Goal: Task Accomplishment & Management: Use online tool/utility

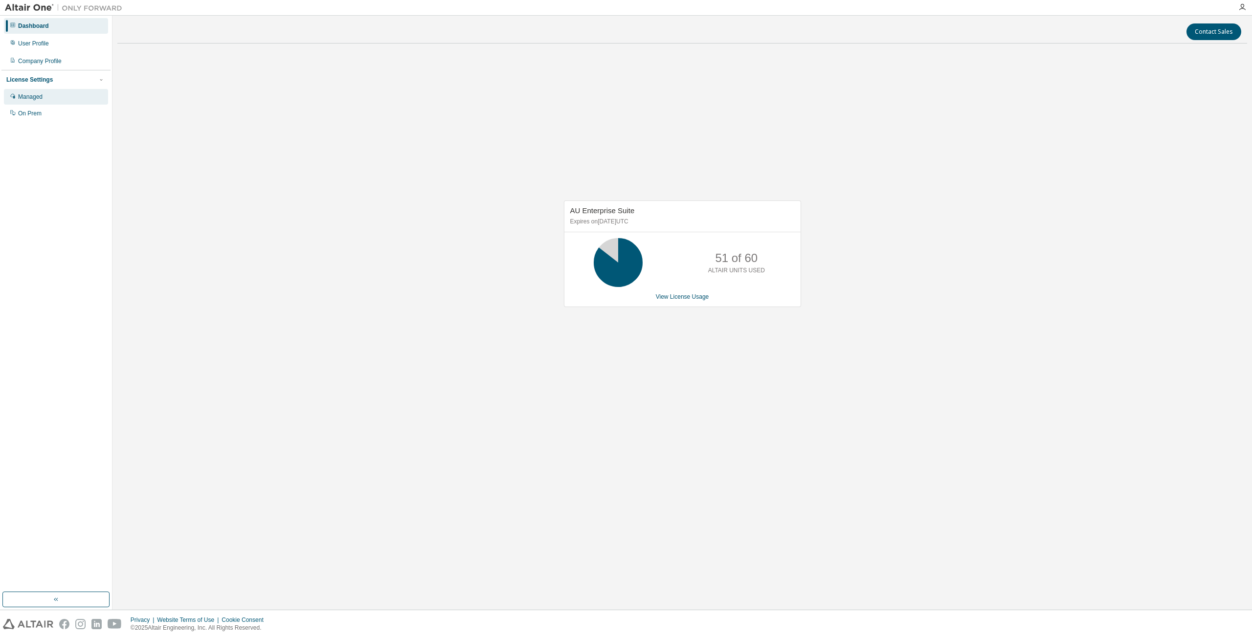
click at [45, 93] on div "Managed" at bounding box center [56, 97] width 104 height 16
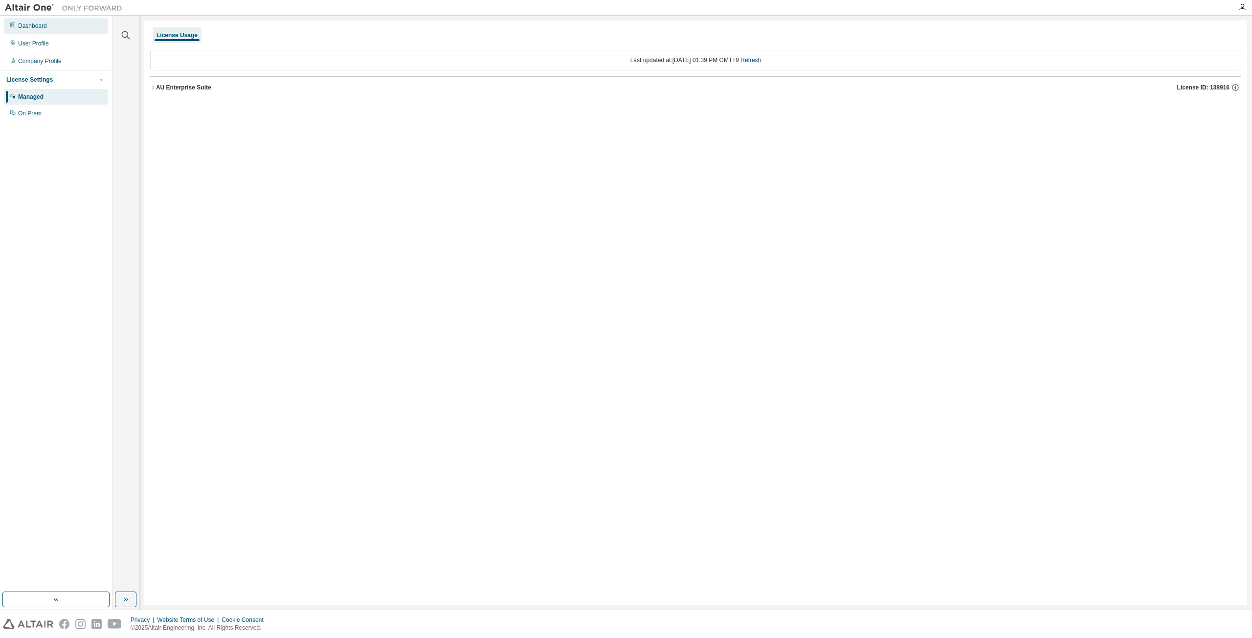
click at [37, 29] on div "Dashboard" at bounding box center [32, 26] width 29 height 8
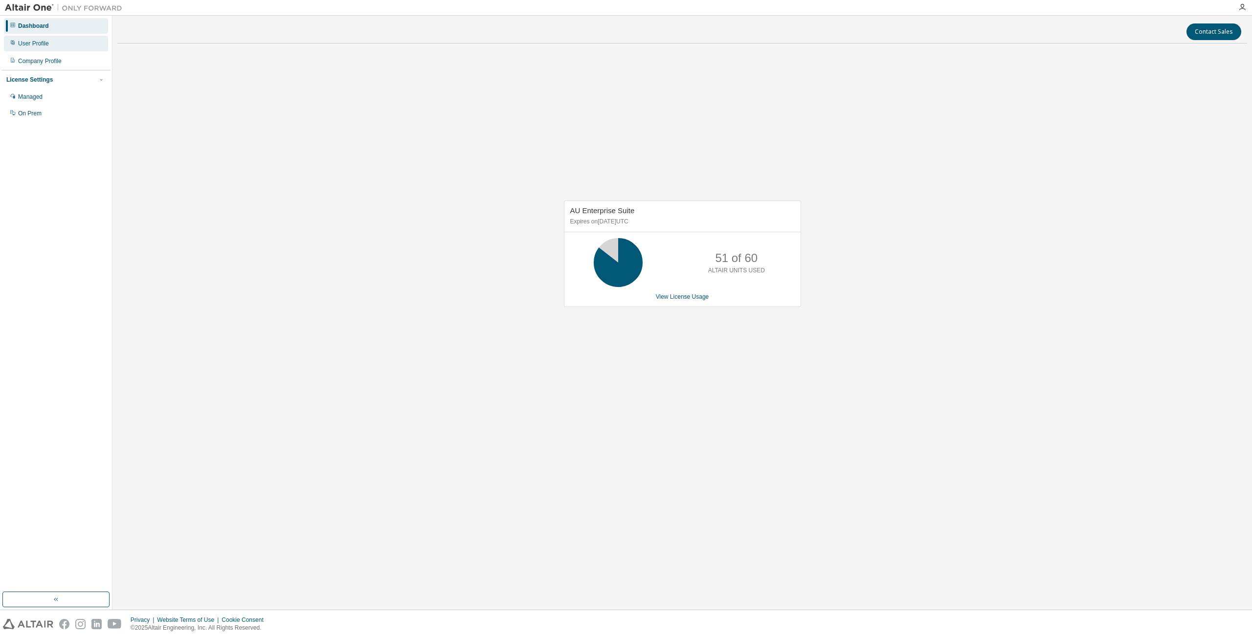
click at [48, 46] on div "User Profile" at bounding box center [56, 44] width 104 height 16
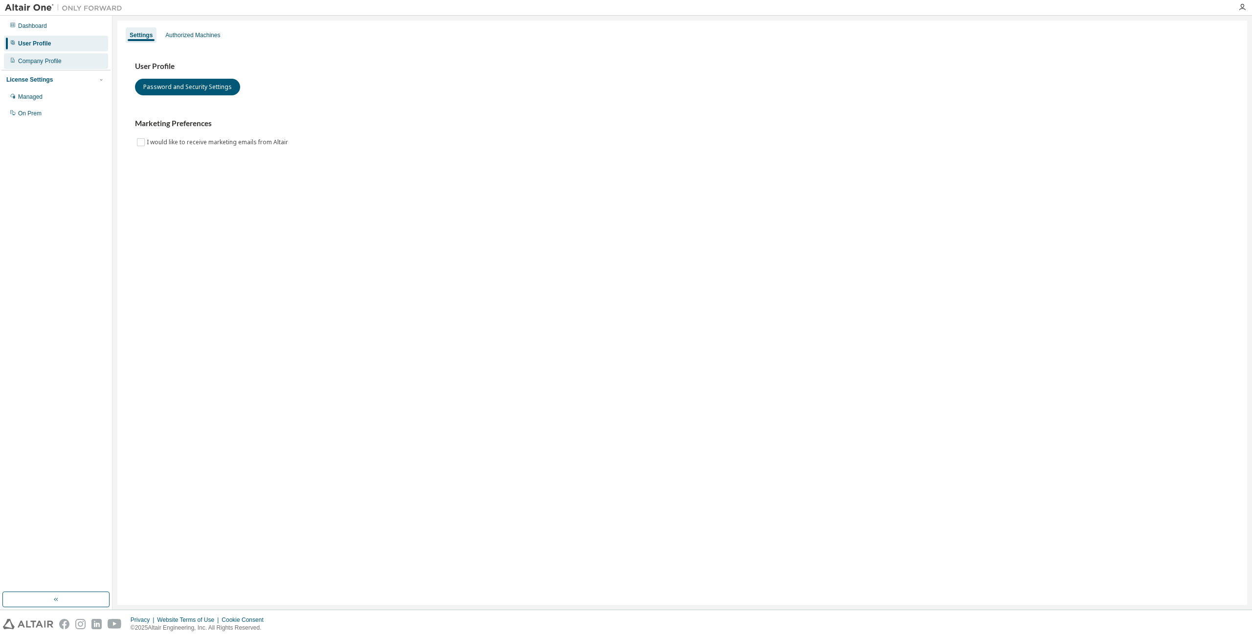
click at [54, 64] on div "Company Profile" at bounding box center [40, 61] width 44 height 8
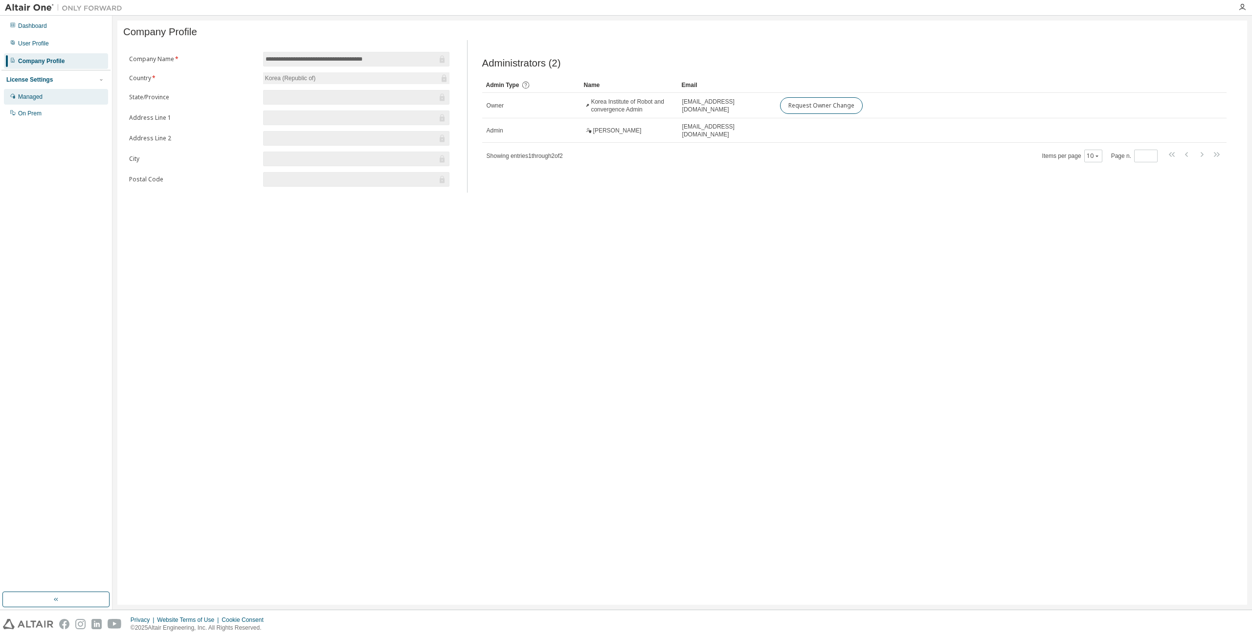
click at [41, 95] on div "Managed" at bounding box center [30, 97] width 24 height 8
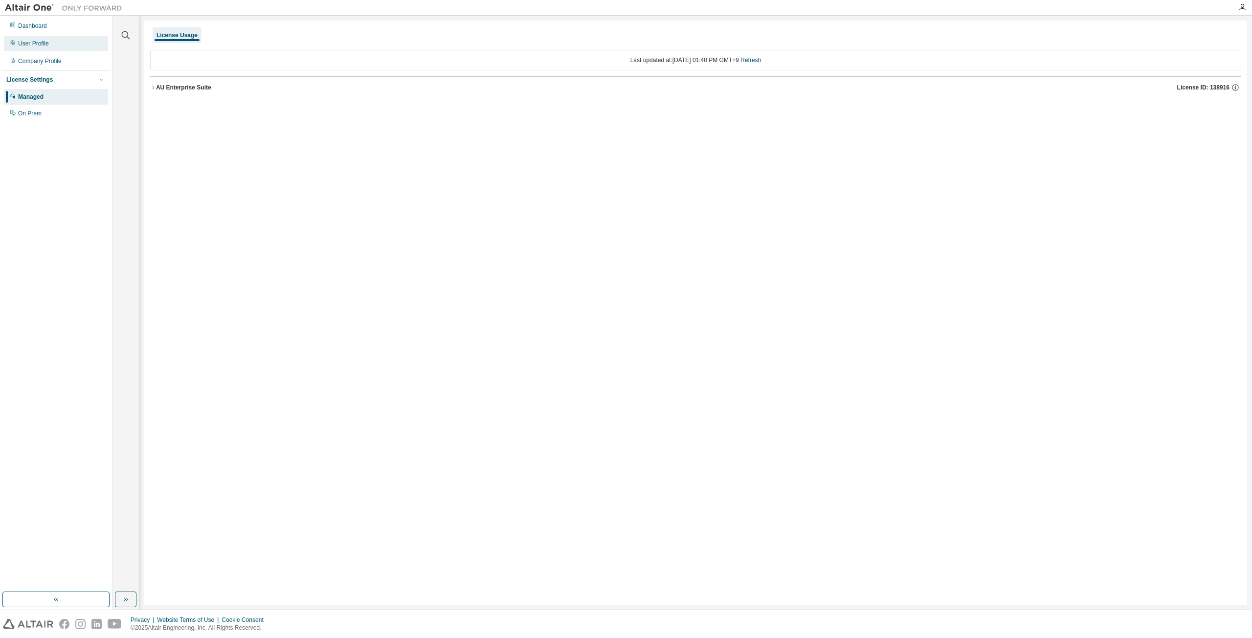
click at [46, 46] on div "User Profile" at bounding box center [33, 44] width 31 height 8
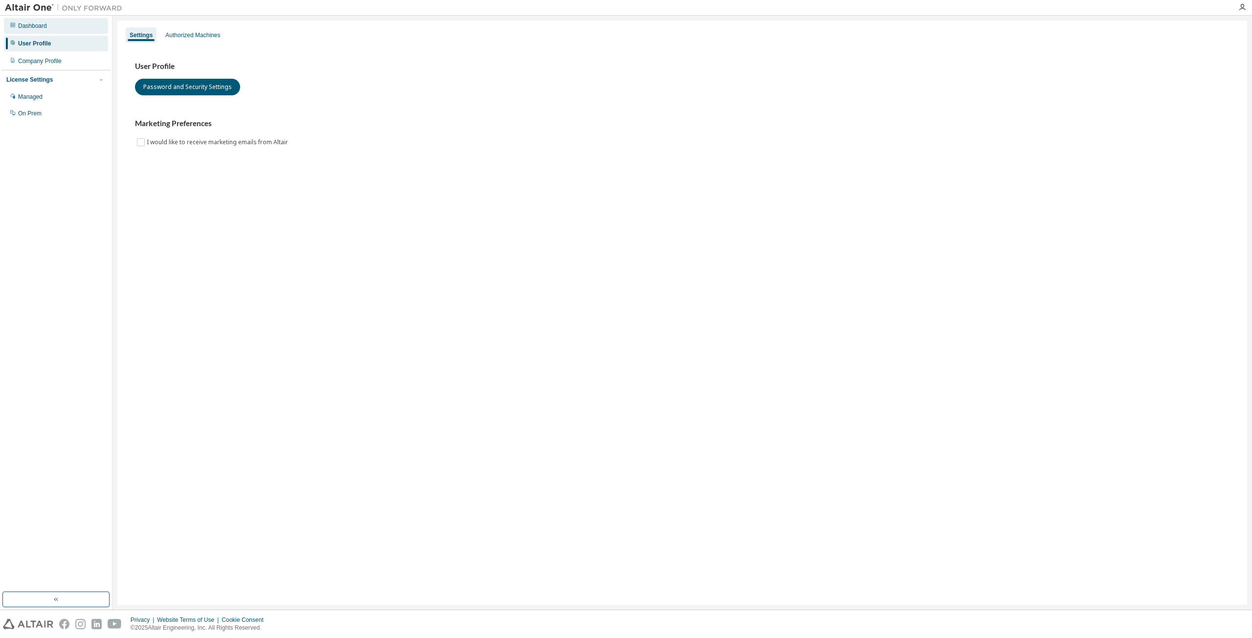
click at [58, 29] on div "Dashboard" at bounding box center [56, 26] width 104 height 16
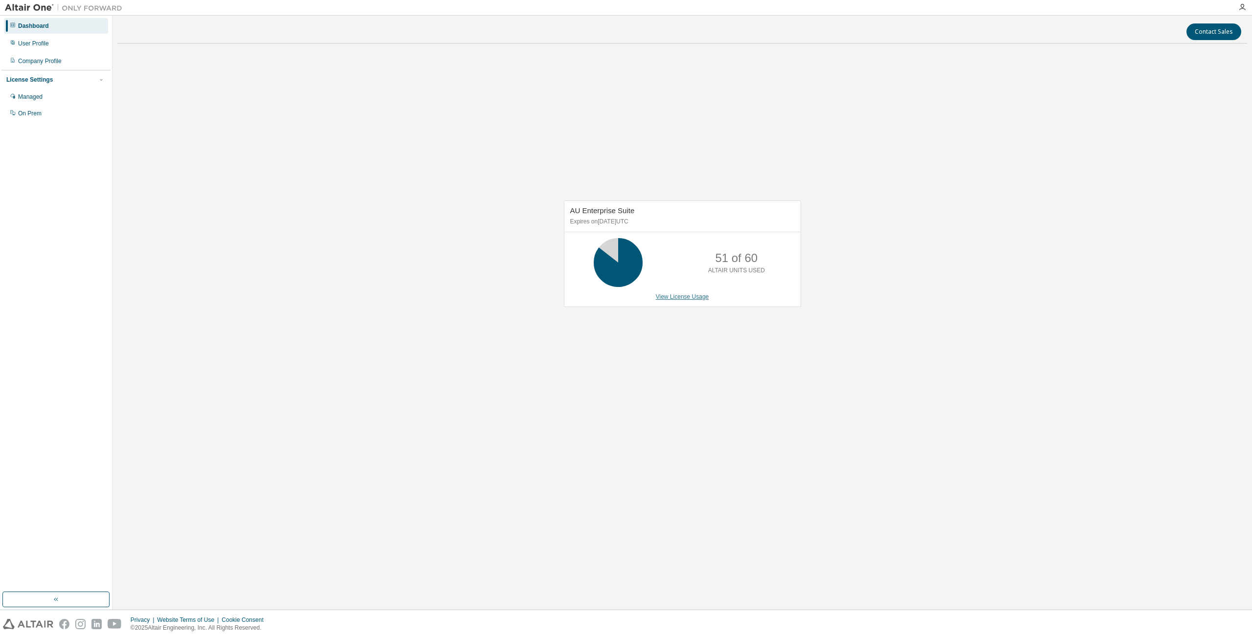
click at [699, 298] on link "View License Usage" at bounding box center [682, 296] width 53 height 7
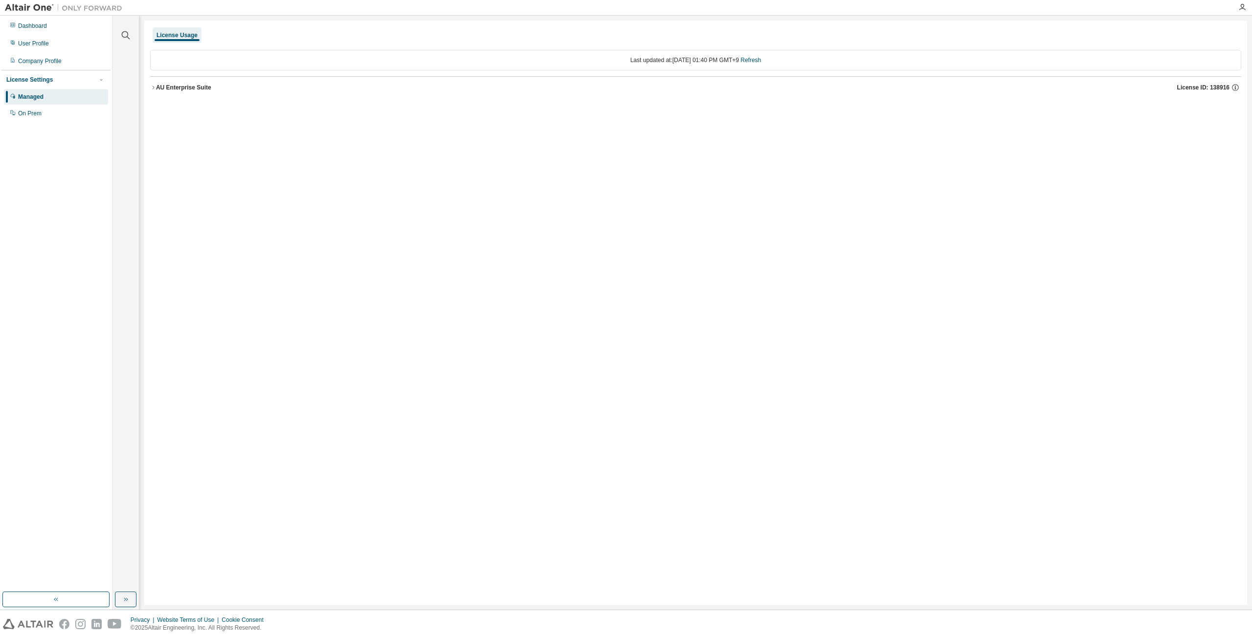
click at [154, 86] on icon "button" at bounding box center [153, 88] width 6 height 6
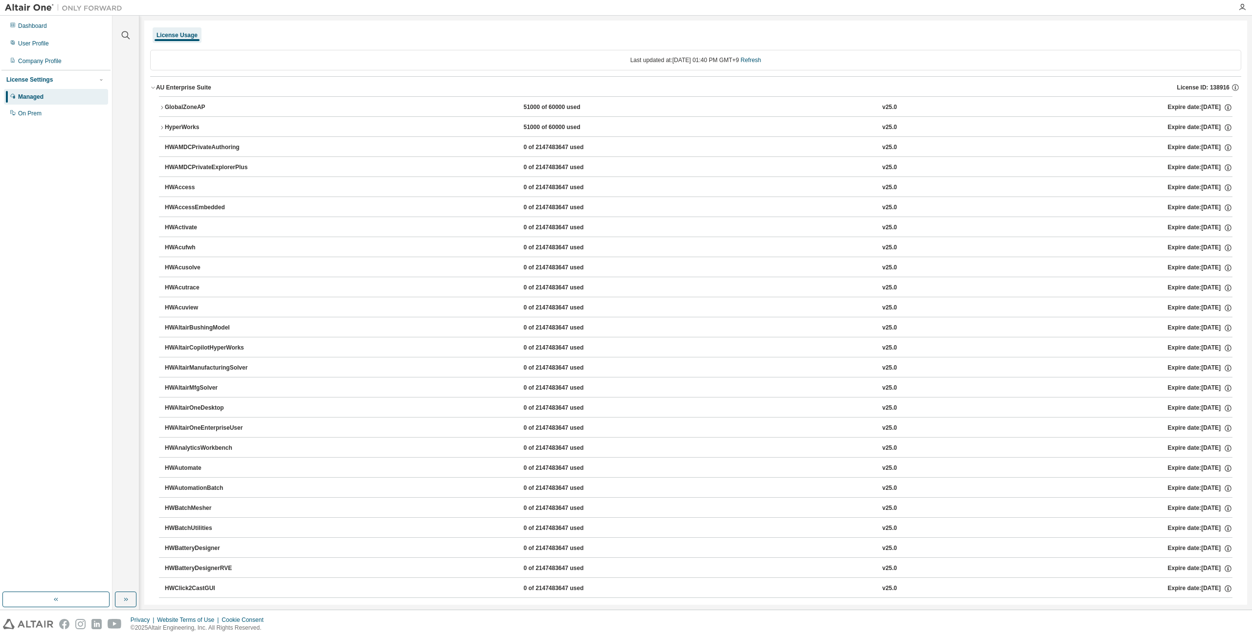
click at [152, 87] on icon "button" at bounding box center [153, 88] width 6 height 6
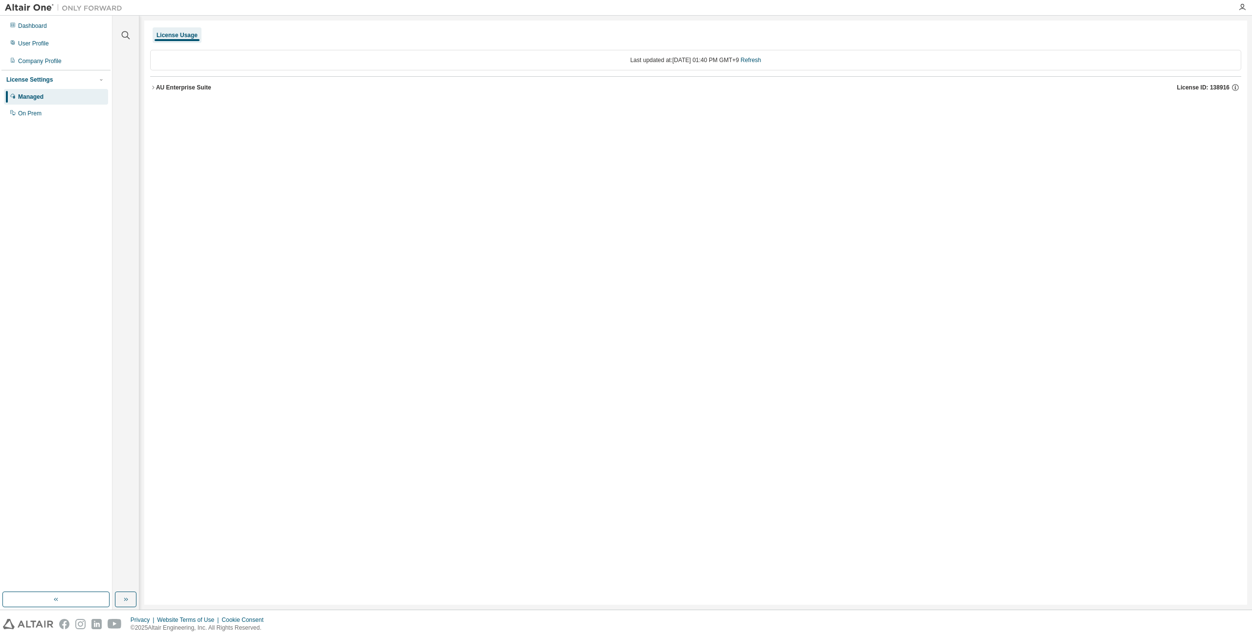
click at [179, 35] on div "License Usage" at bounding box center [176, 35] width 41 height 8
click at [60, 63] on div "Company Profile" at bounding box center [40, 61] width 44 height 8
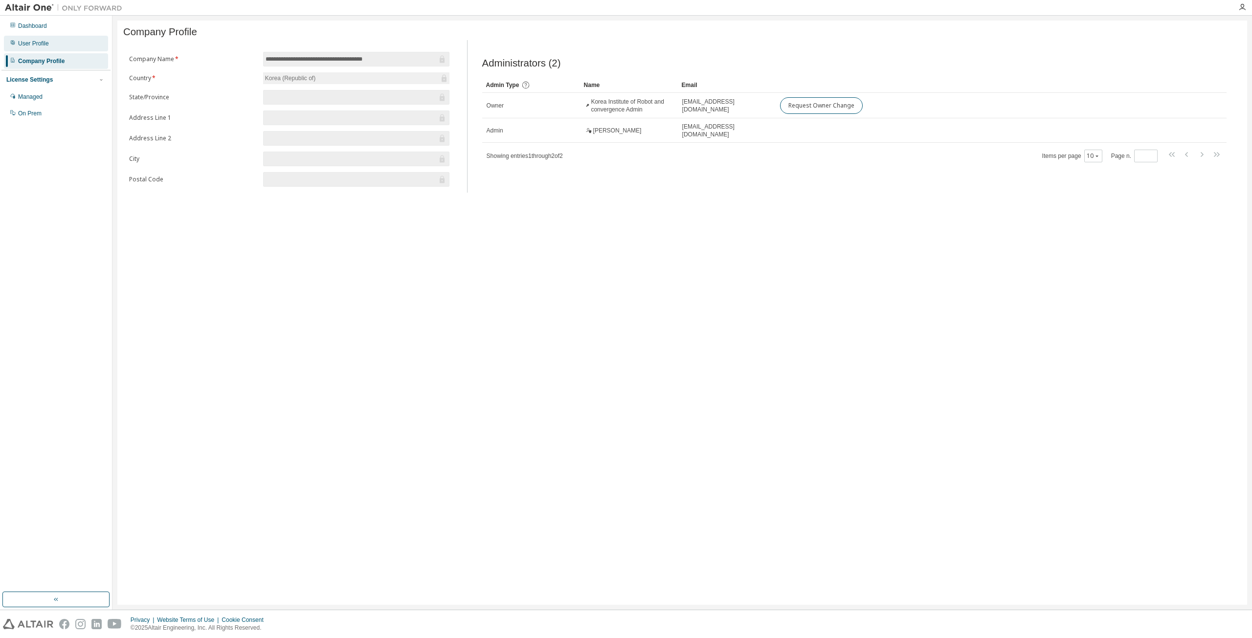
click at [47, 44] on div "User Profile" at bounding box center [33, 44] width 31 height 8
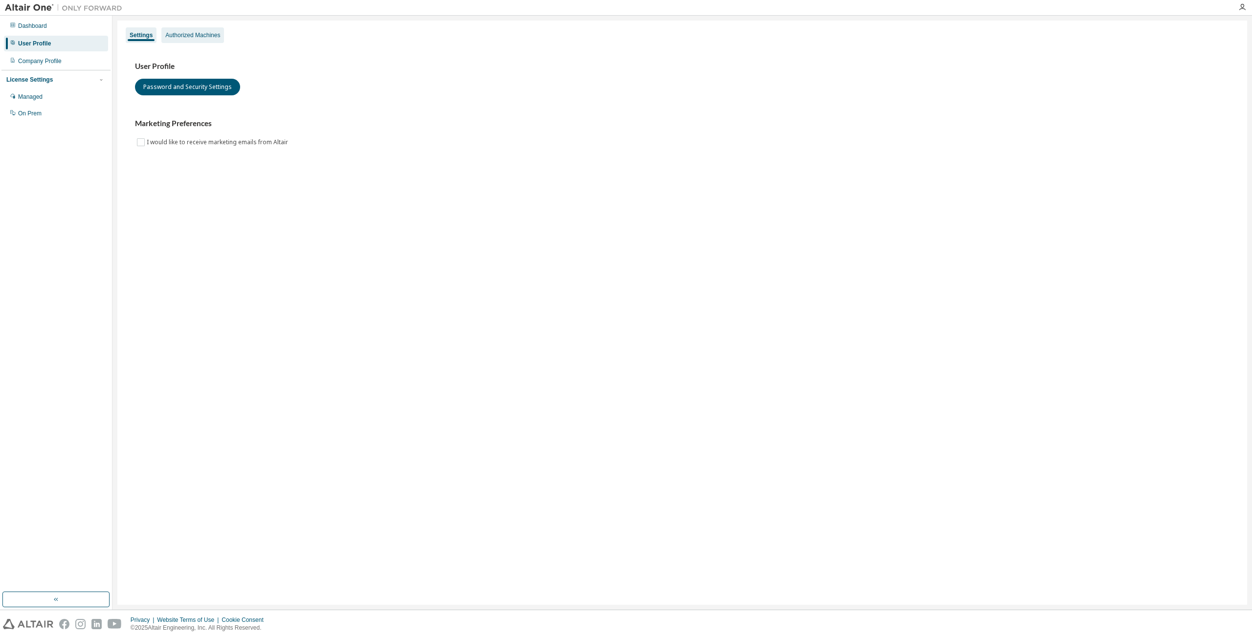
click at [197, 38] on div "Authorized Machines" at bounding box center [192, 35] width 55 height 8
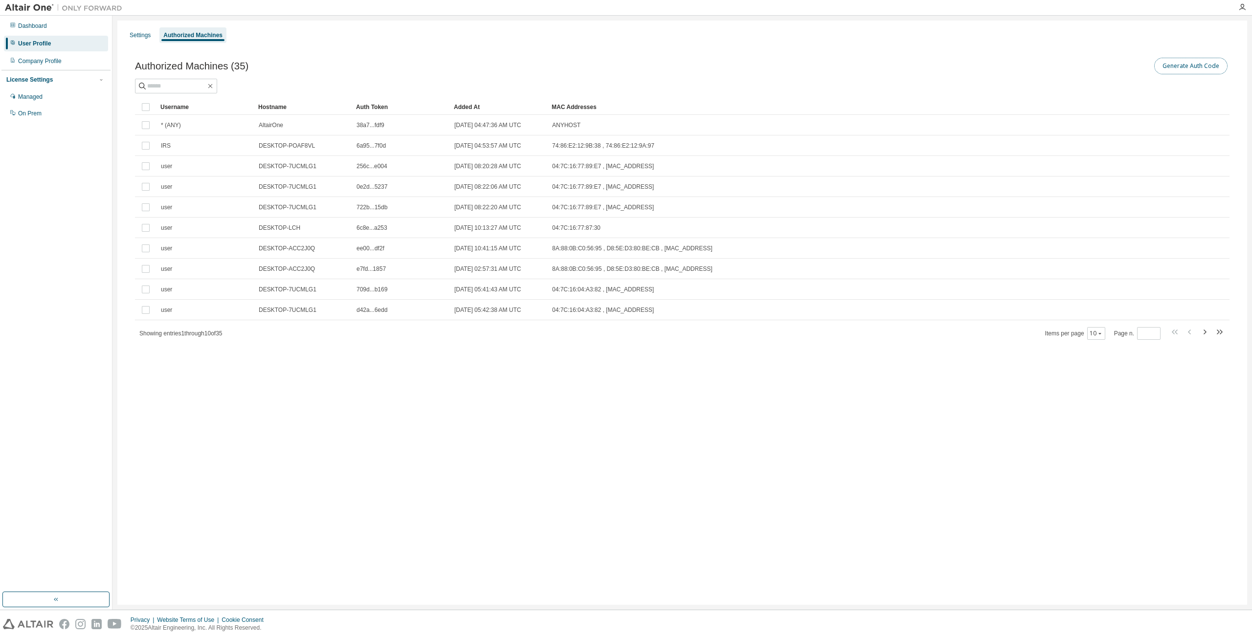
click at [1188, 65] on button "Generate Auth Code" at bounding box center [1190, 66] width 73 height 17
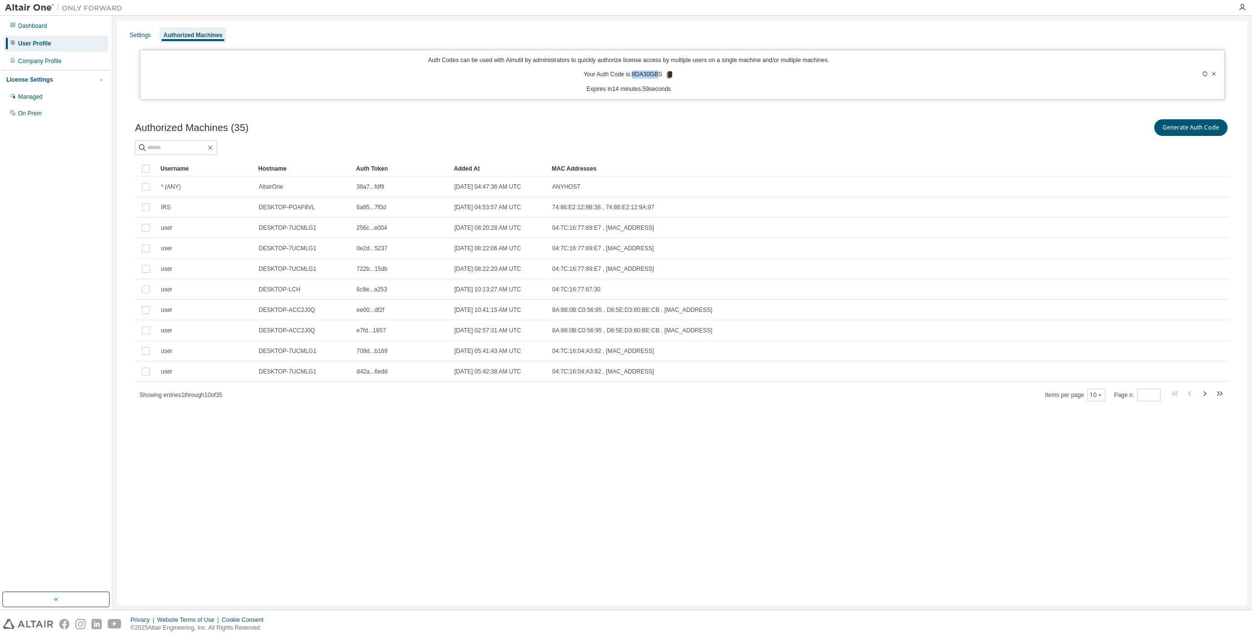
drag, startPoint x: 659, startPoint y: 77, endPoint x: 635, endPoint y: 77, distance: 24.5
click at [635, 77] on p "Your Auth Code is: 8DA30GBS" at bounding box center [628, 74] width 90 height 9
click at [632, 79] on p "Your Auth Code is: 8DA30GBS" at bounding box center [628, 74] width 90 height 9
drag, startPoint x: 633, startPoint y: 76, endPoint x: 661, endPoint y: 77, distance: 27.9
click at [661, 77] on p "Your Auth Code is: 8DA30GBS" at bounding box center [628, 74] width 90 height 9
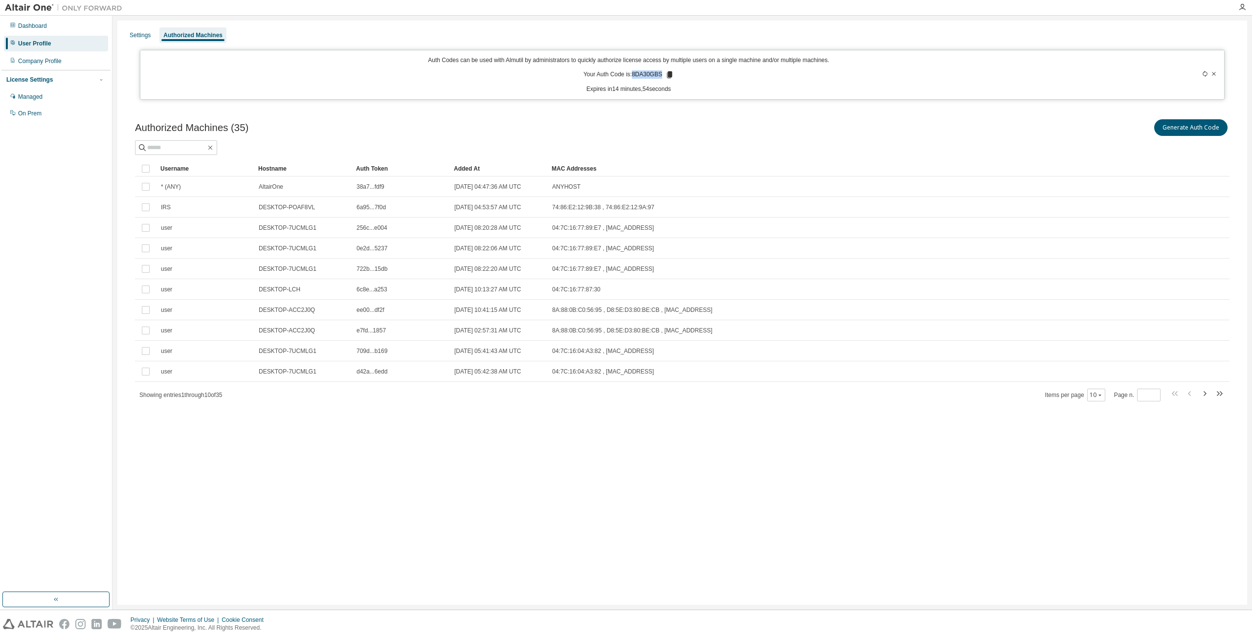
copy p "8DA30GBS"
